Goal: Navigation & Orientation: Find specific page/section

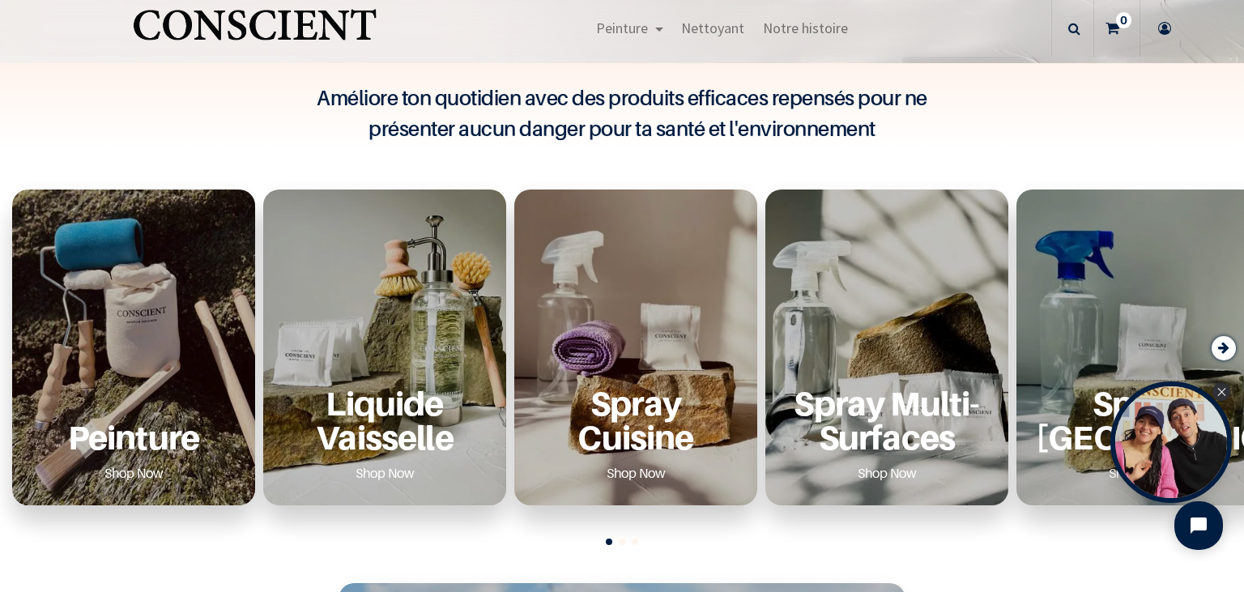
scroll to position [467, 0]
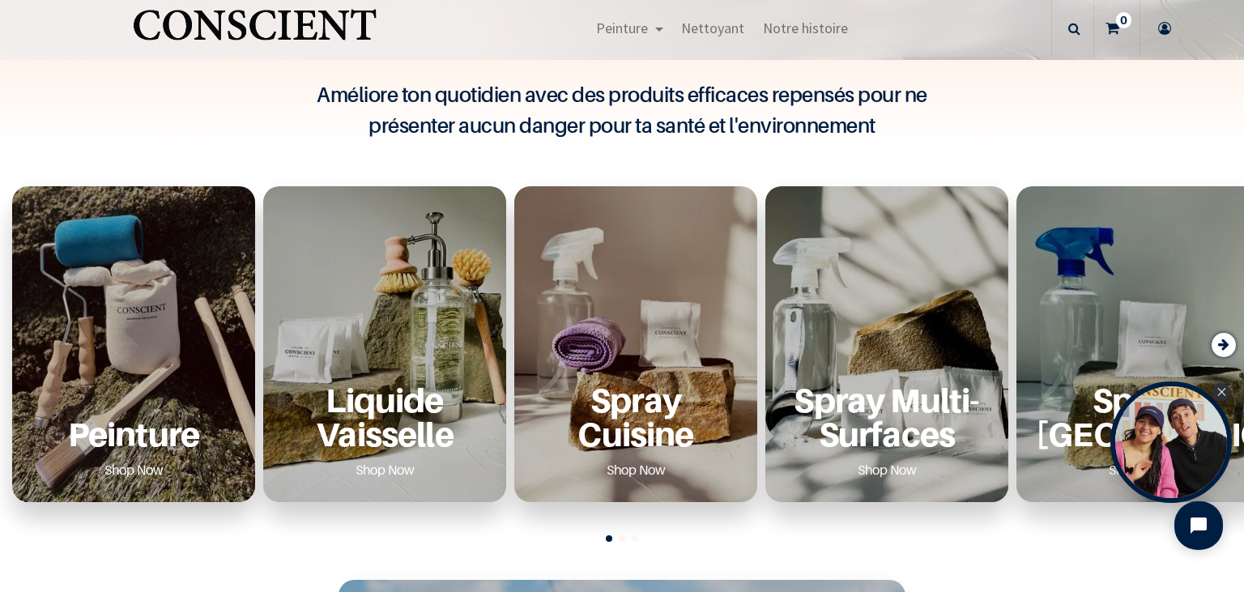
click at [148, 326] on div "Peinture Shop Now" at bounding box center [133, 344] width 243 height 316
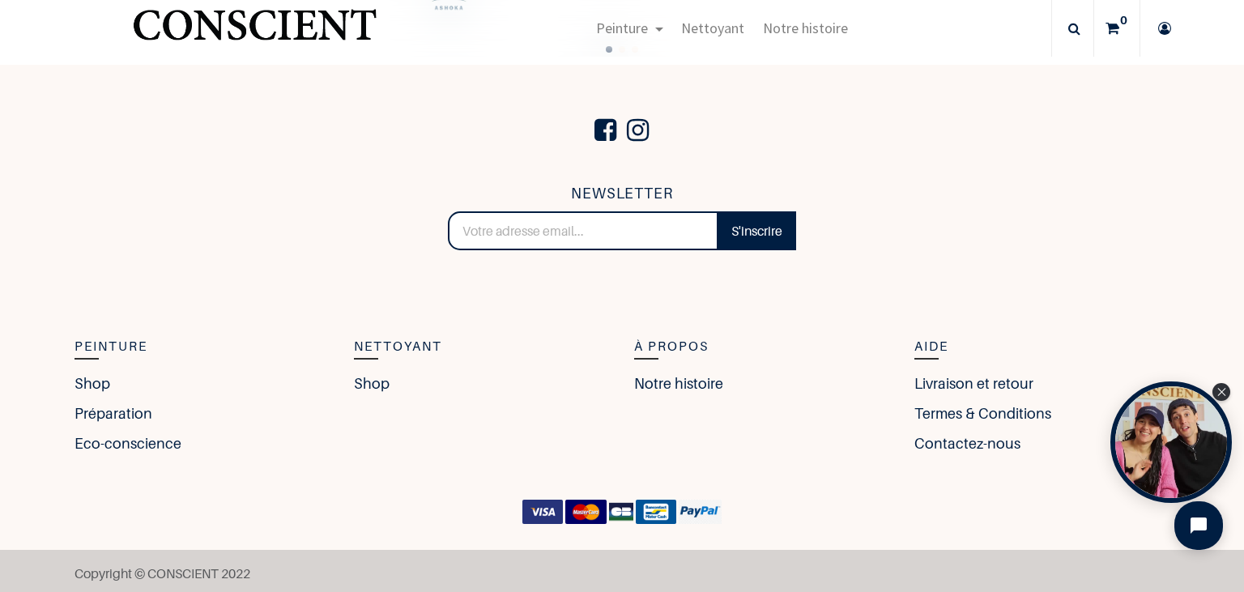
scroll to position [3523, 0]
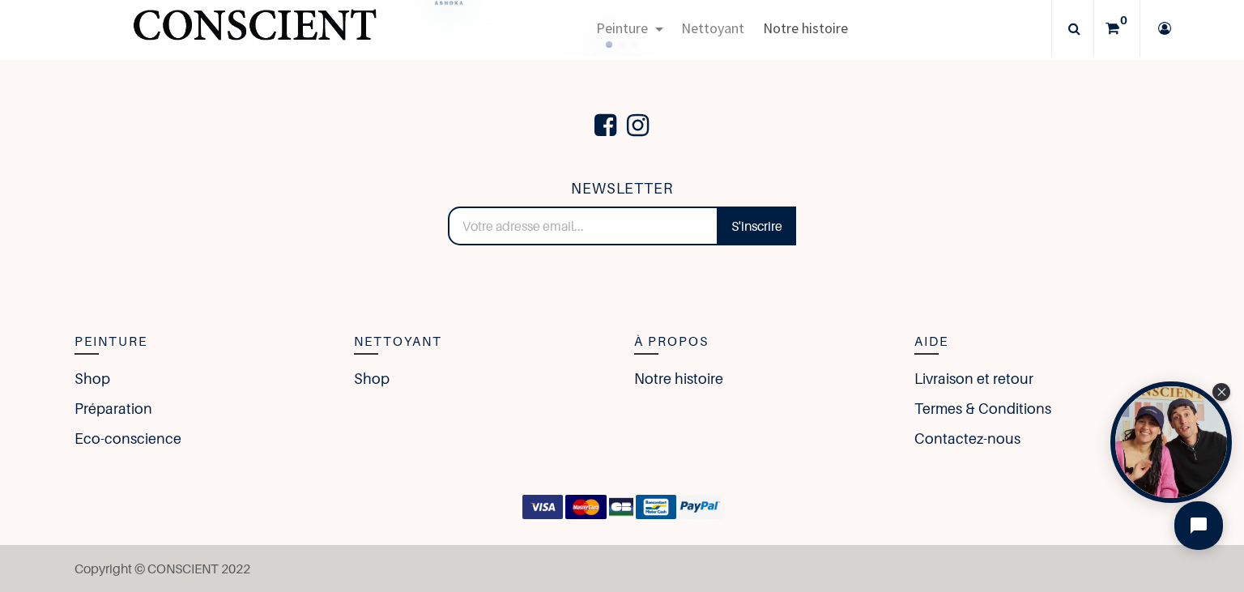
click at [812, 31] on span "Notre histoire" at bounding box center [805, 28] width 85 height 19
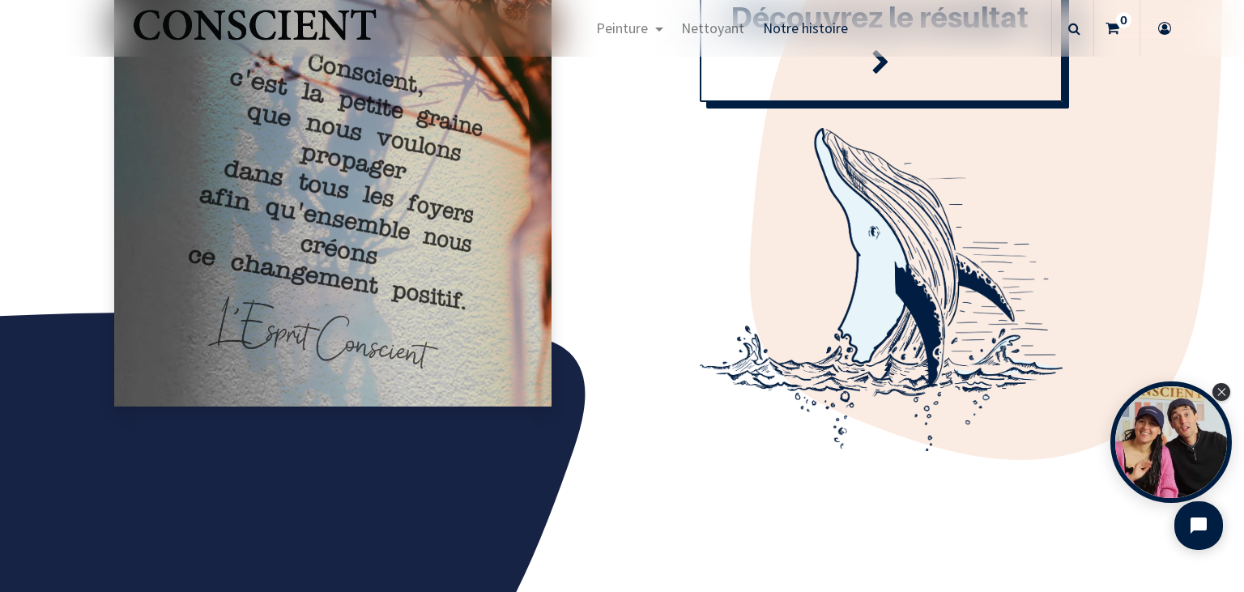
scroll to position [1836, 0]
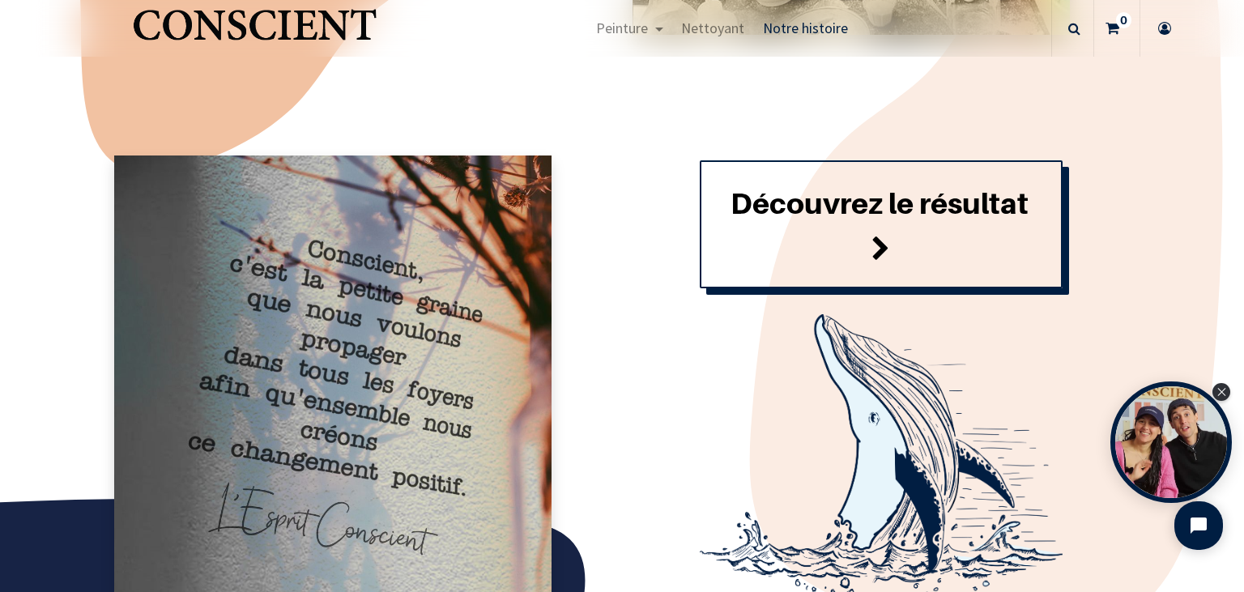
click at [900, 207] on font "Découvrez le résultat" at bounding box center [880, 202] width 298 height 35
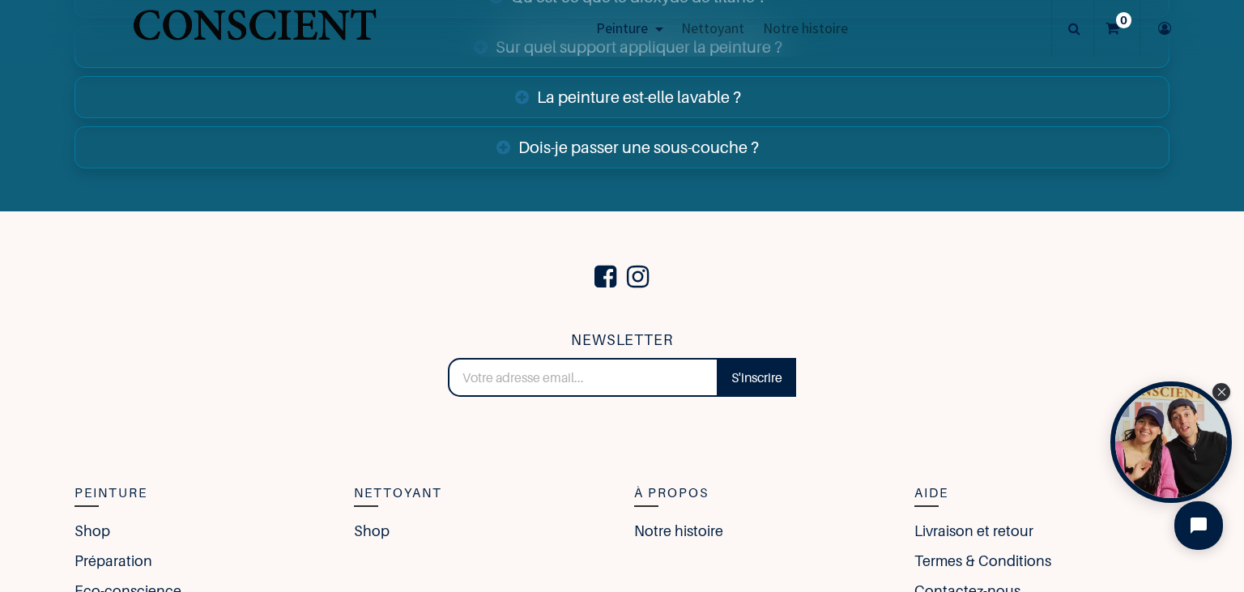
scroll to position [6065, 0]
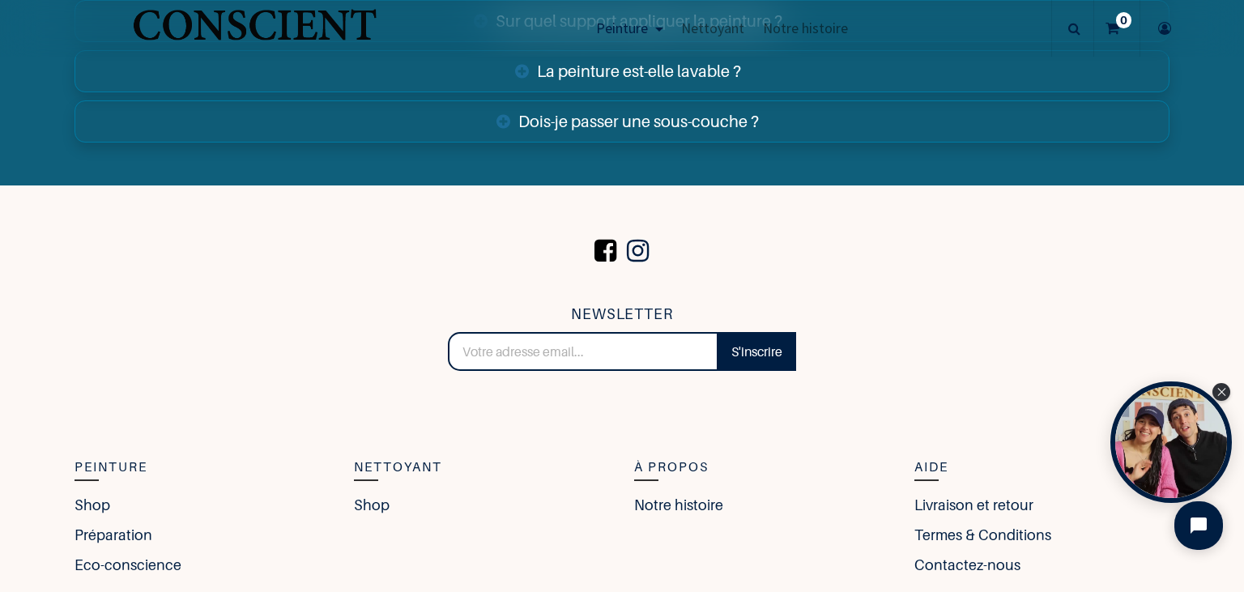
click at [604, 246] on span at bounding box center [605, 251] width 30 height 55
